Goal: Information Seeking & Learning: Learn about a topic

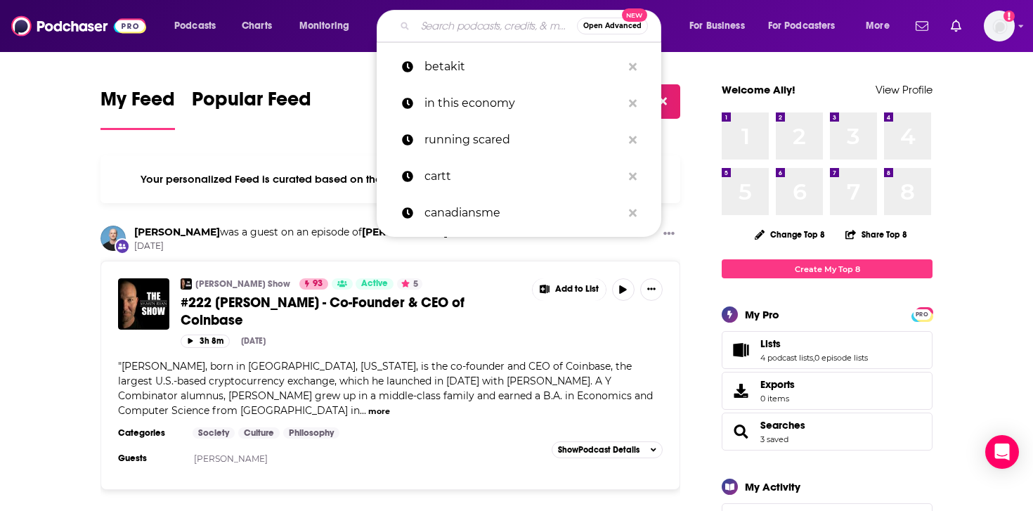
click at [475, 25] on input "Search podcasts, credits, & more..." at bounding box center [496, 26] width 162 height 22
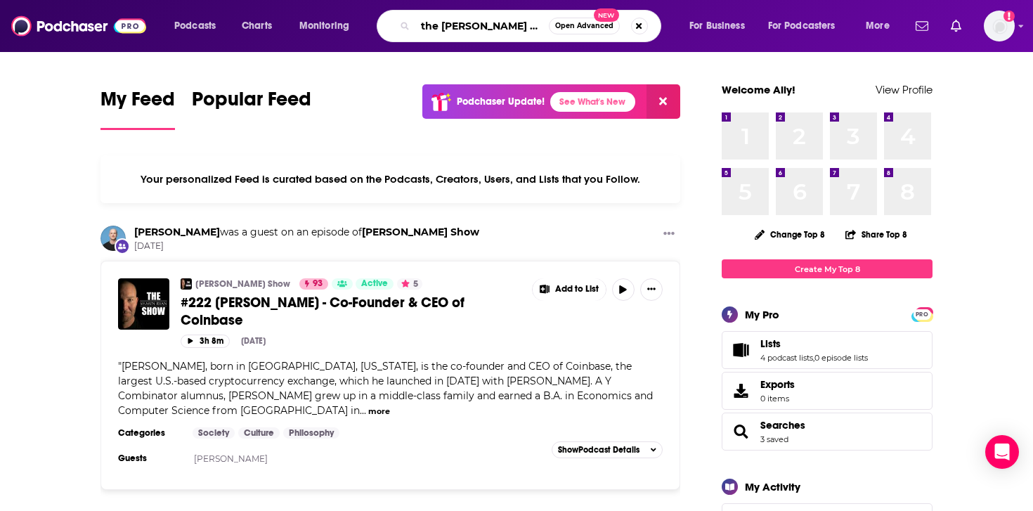
type input "the [PERSON_NAME] show"
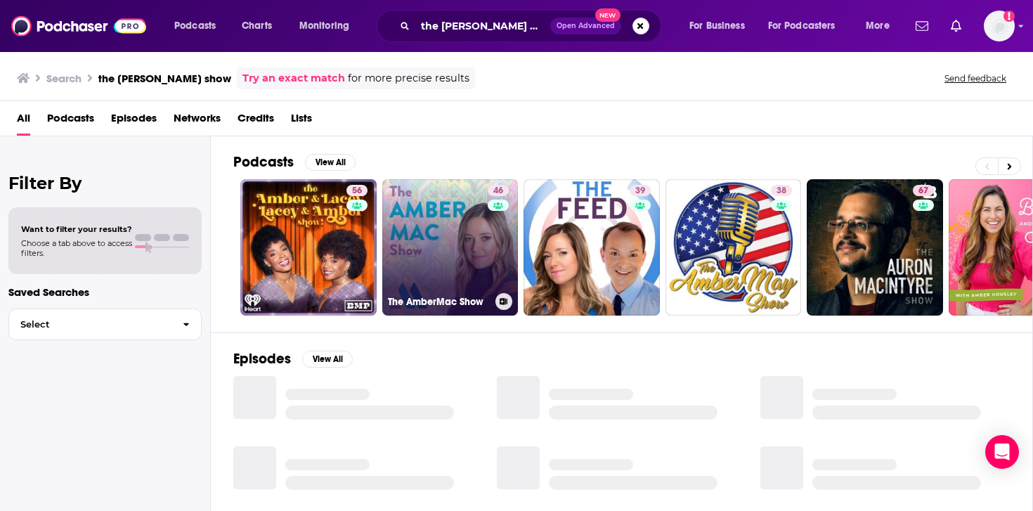
click at [445, 197] on link "46 The AmberMac Show" at bounding box center [450, 247] width 136 height 136
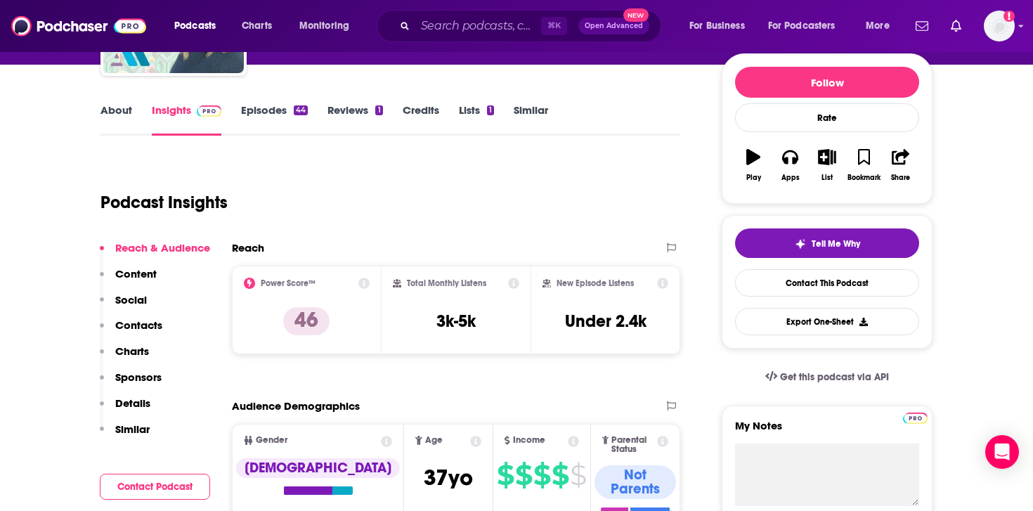
scroll to position [166, 0]
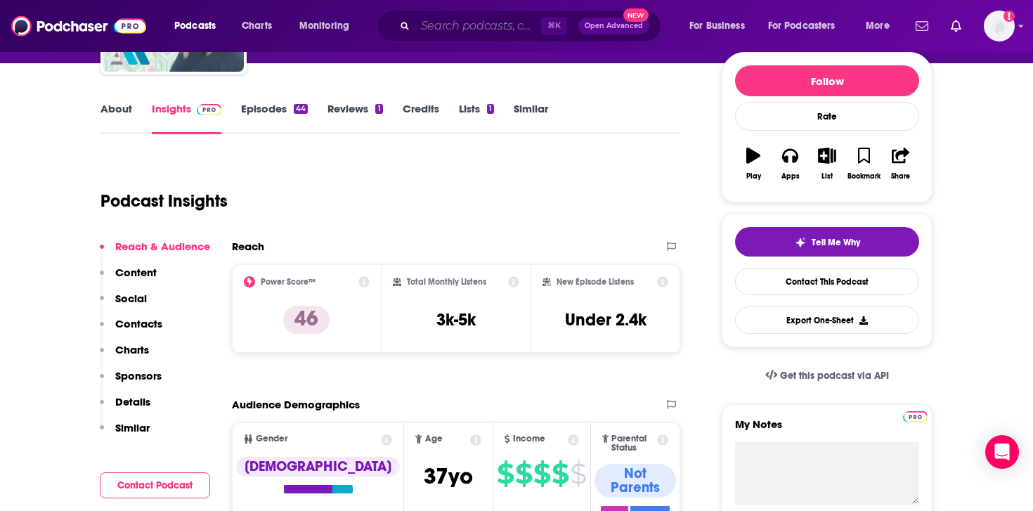
click at [433, 27] on input "Search podcasts, credits, & more..." at bounding box center [478, 26] width 126 height 22
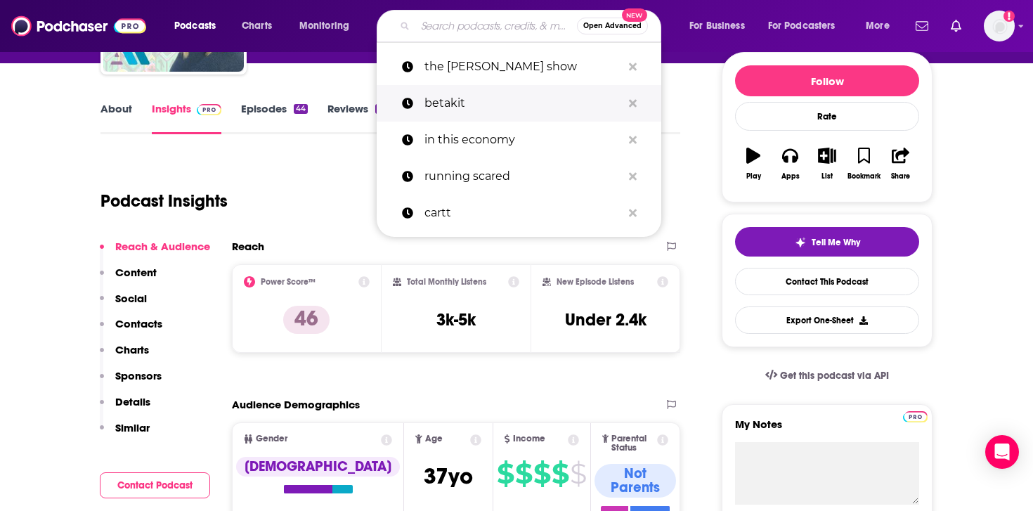
click at [431, 100] on p "betakit" at bounding box center [522, 103] width 197 height 37
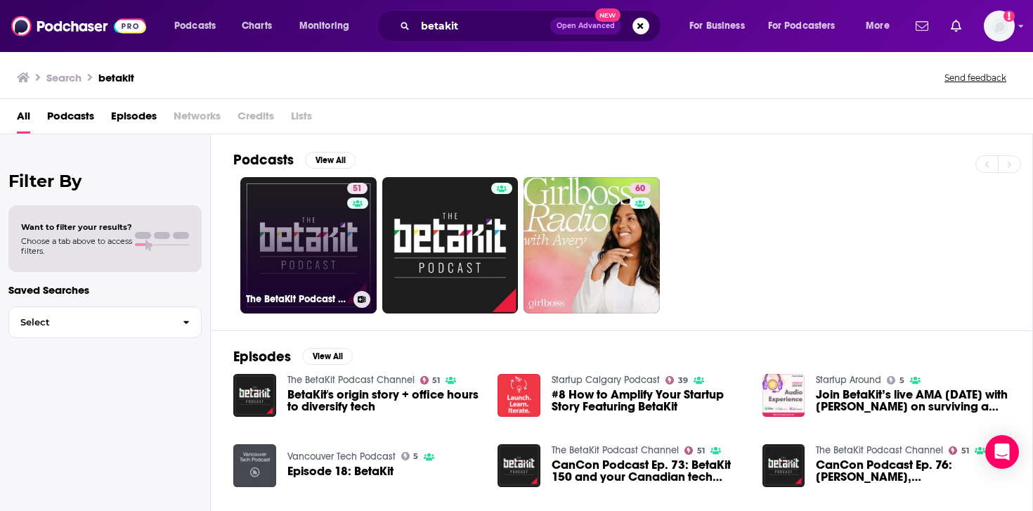
click at [278, 233] on link "51 The BetaKit Podcast Channel" at bounding box center [308, 245] width 136 height 136
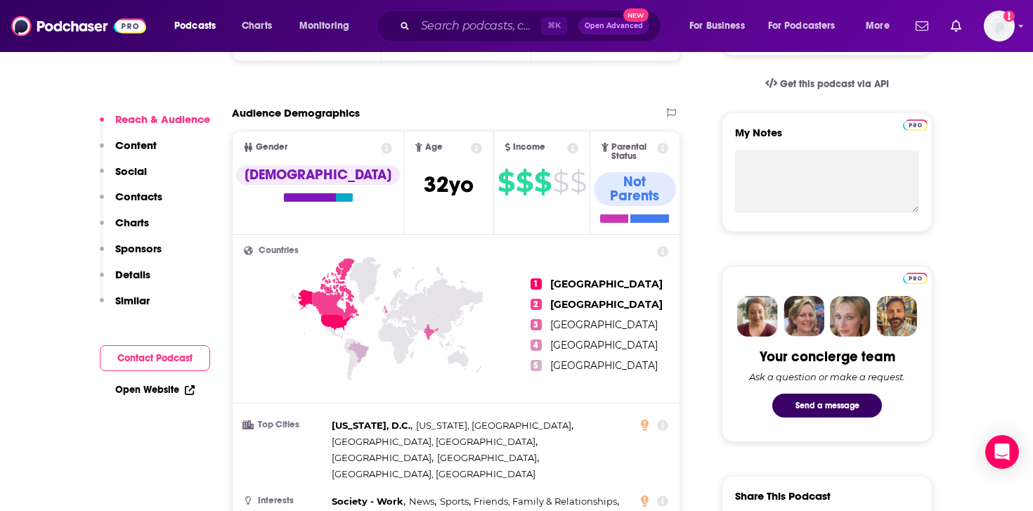
scroll to position [588, 0]
